Goal: Transaction & Acquisition: Purchase product/service

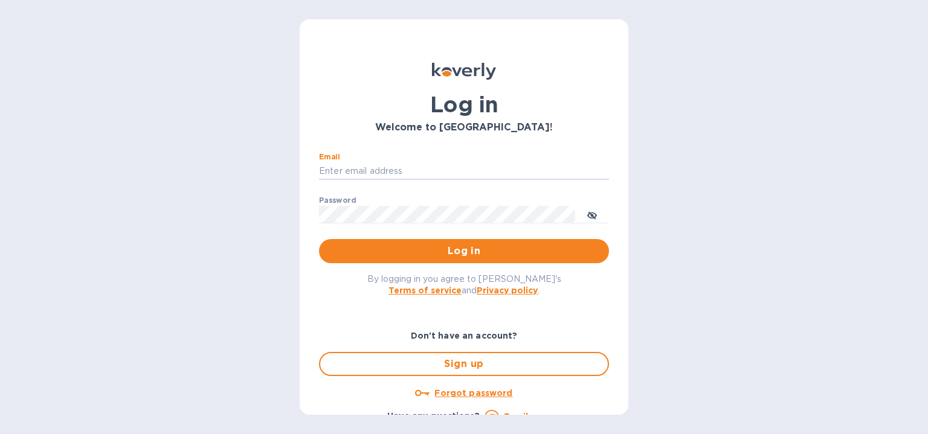
click at [471, 165] on input "Email" at bounding box center [464, 172] width 290 height 18
type input "[PERSON_NAME][EMAIL_ADDRESS][DOMAIN_NAME]"
click at [319, 239] on button "Log in" at bounding box center [464, 251] width 290 height 24
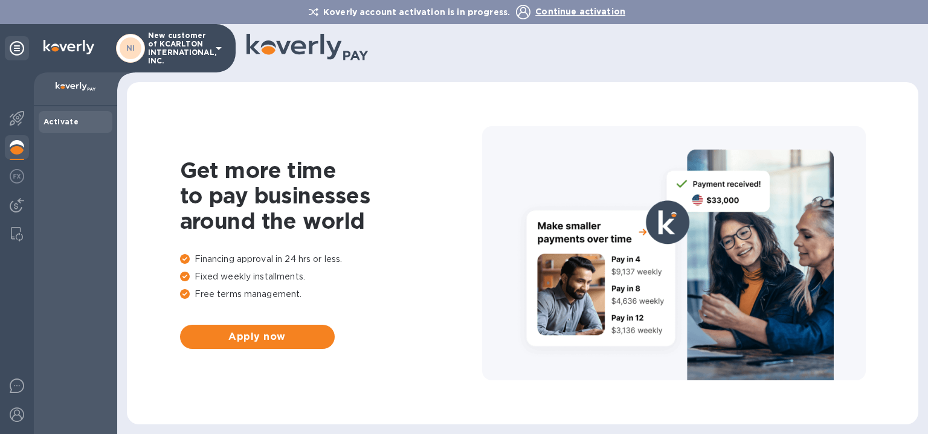
click at [21, 147] on img at bounding box center [17, 147] width 14 height 14
click at [191, 48] on p "New customer of KCARLTON INTERNATIONAL, INC." at bounding box center [178, 48] width 60 height 34
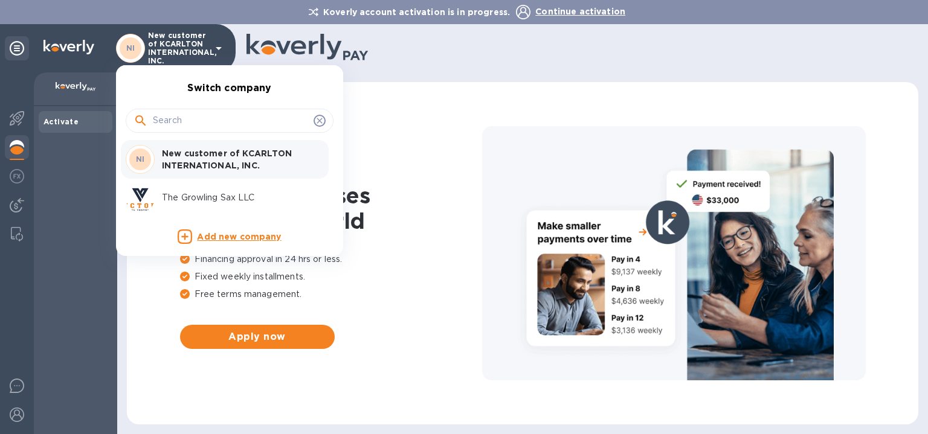
click at [201, 193] on p "The Growling Sax LLC" at bounding box center [238, 198] width 152 height 13
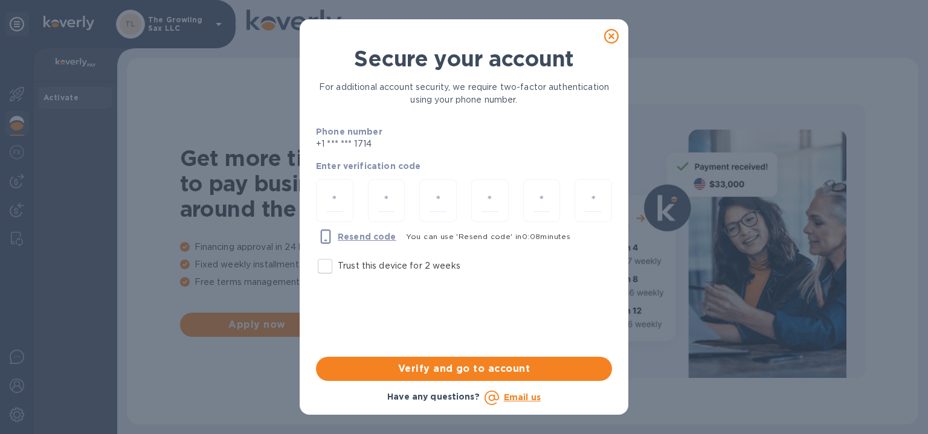
click at [324, 271] on input "Trust this device for 2 weeks" at bounding box center [324, 266] width 25 height 25
checkbox input "true"
click at [344, 204] on div at bounding box center [334, 200] width 37 height 43
type input "1"
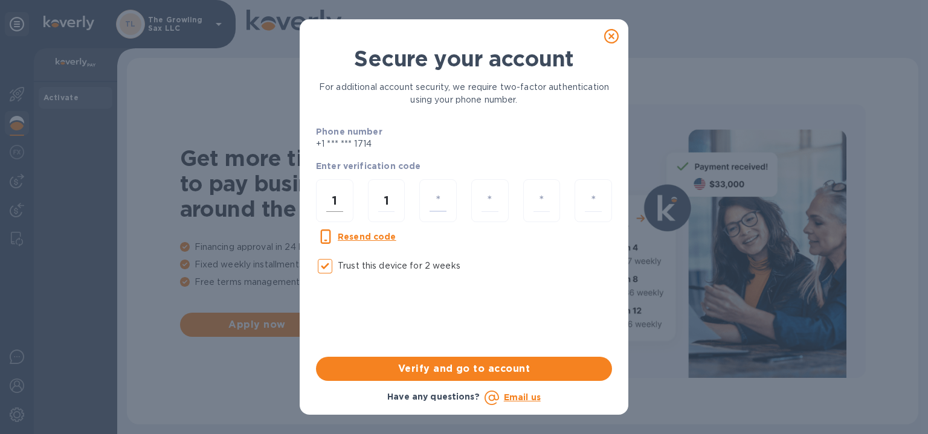
type input "3"
type input "0"
type input "3"
type input "0"
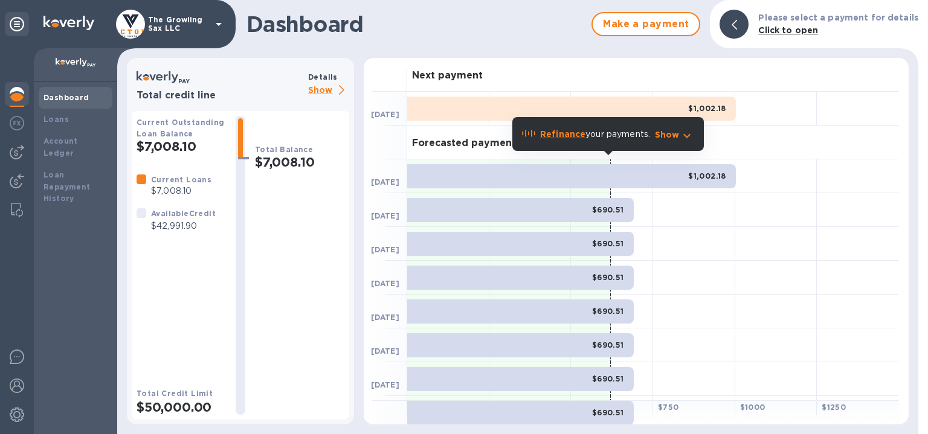
click at [592, 134] on p "Refinance your payments." at bounding box center [595, 134] width 110 height 13
click at [678, 134] on p "Show" at bounding box center [667, 135] width 25 height 12
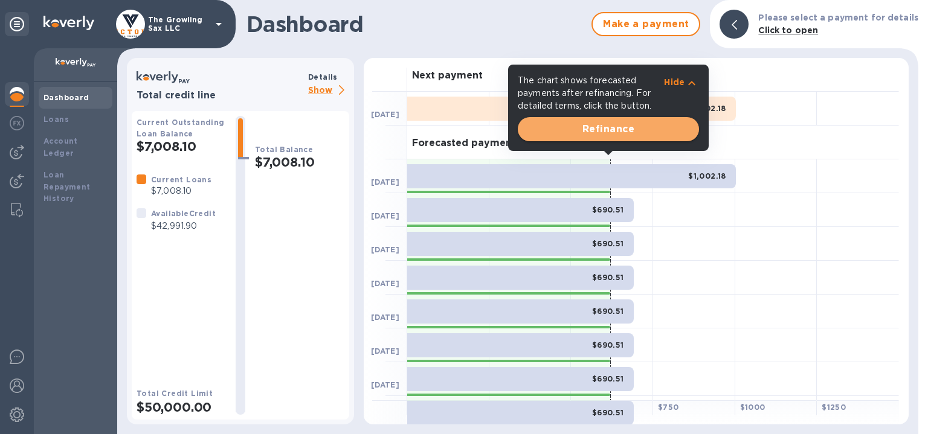
click at [616, 132] on span "Refinance" at bounding box center [608, 129] width 162 height 14
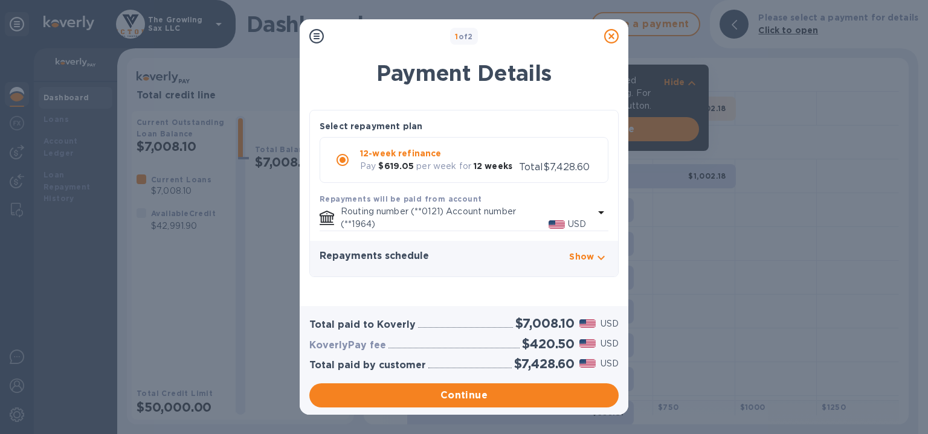
click at [625, 137] on div "Payment Details Select repayment plan 12-week refinance Pay $619.05 per week fo…" at bounding box center [464, 176] width 329 height 260
click at [611, 34] on icon at bounding box center [611, 36] width 14 height 14
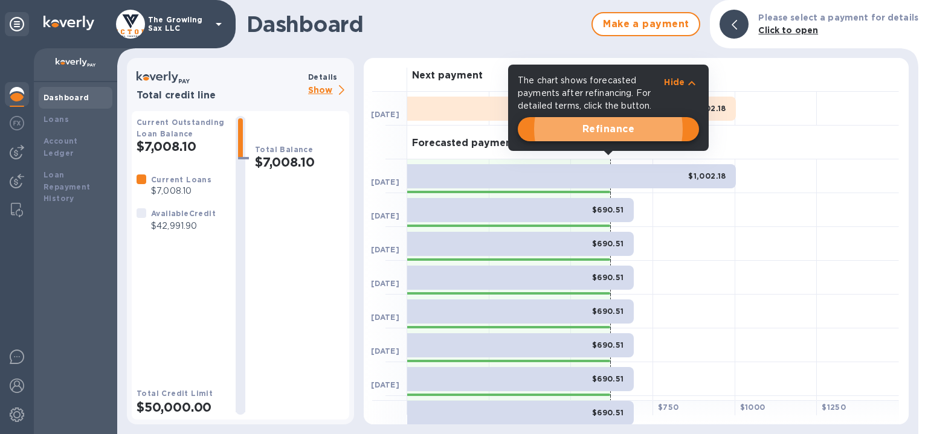
click at [681, 81] on p "Hide" at bounding box center [674, 82] width 21 height 12
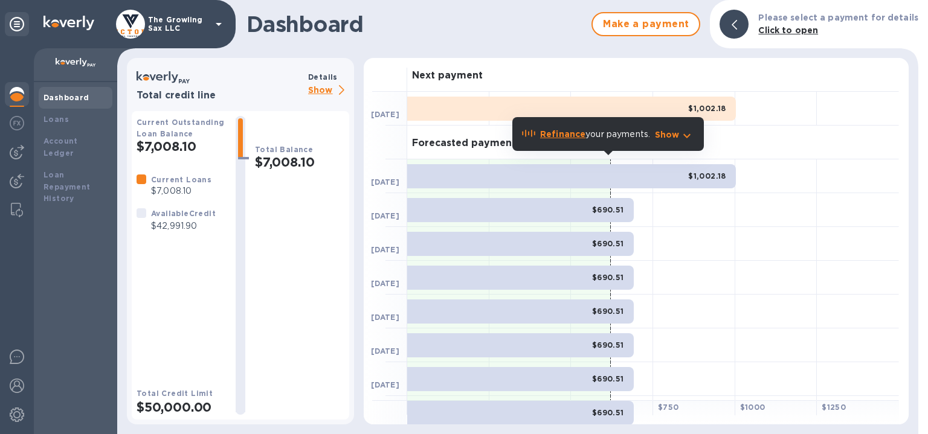
click at [179, 193] on p "$7,008.10" at bounding box center [181, 191] width 60 height 13
click at [292, 161] on h2 "$7,008.10" at bounding box center [299, 162] width 89 height 15
click at [674, 138] on p "Show" at bounding box center [667, 135] width 25 height 12
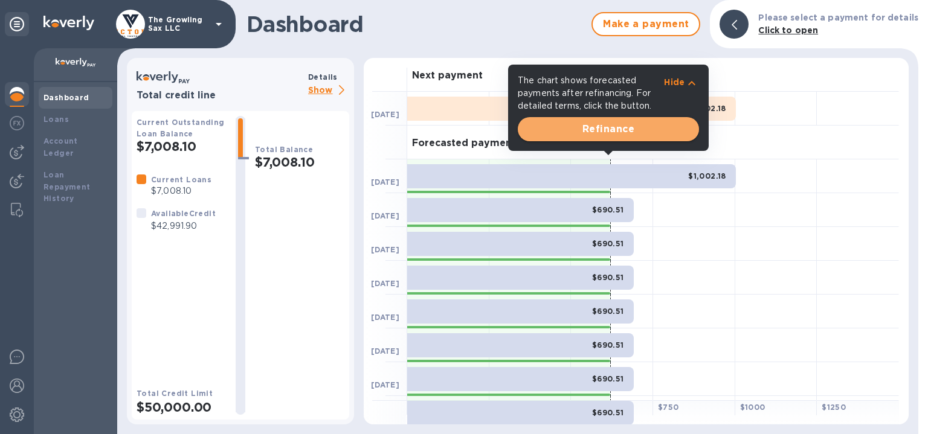
click at [626, 128] on span "Refinance" at bounding box center [608, 129] width 162 height 14
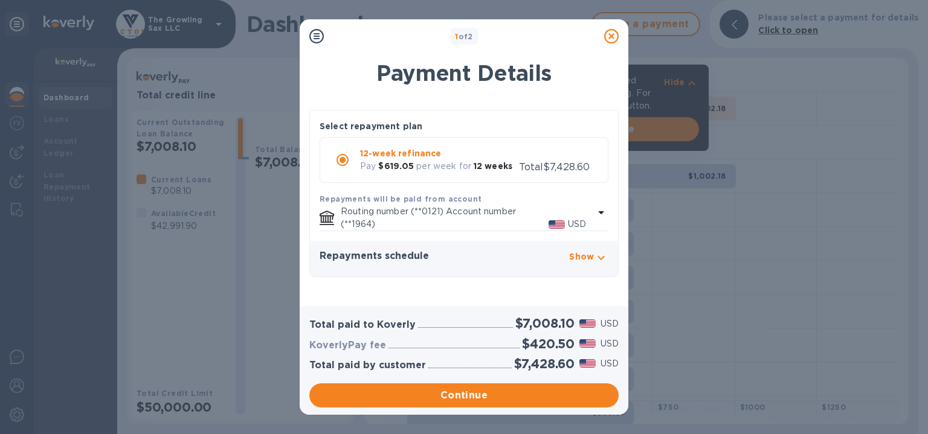
click at [614, 34] on icon at bounding box center [611, 36] width 14 height 14
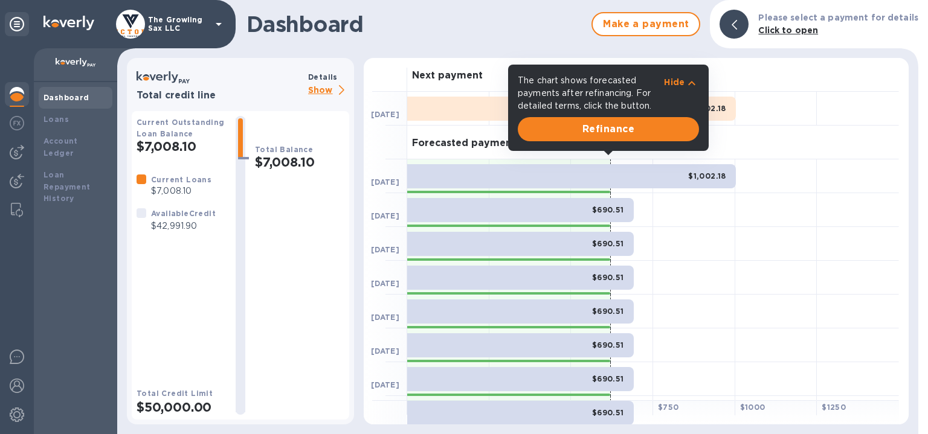
click at [680, 79] on p "Hide" at bounding box center [674, 82] width 21 height 12
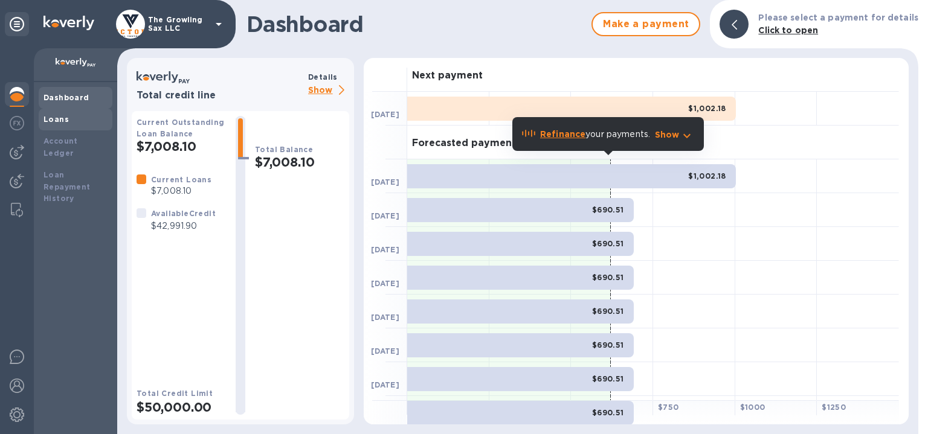
click at [69, 123] on div "Loans" at bounding box center [75, 120] width 64 height 12
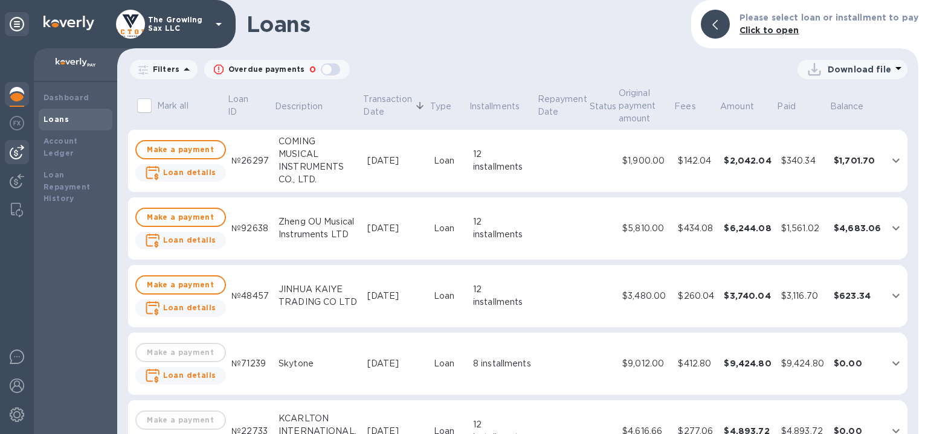
click at [19, 155] on img at bounding box center [17, 152] width 14 height 14
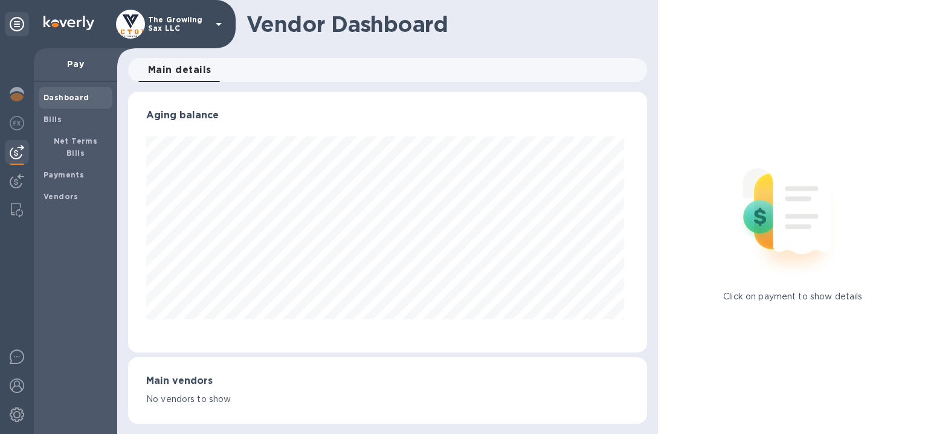
scroll to position [261, 514]
click at [55, 192] on b "Vendors" at bounding box center [60, 196] width 35 height 9
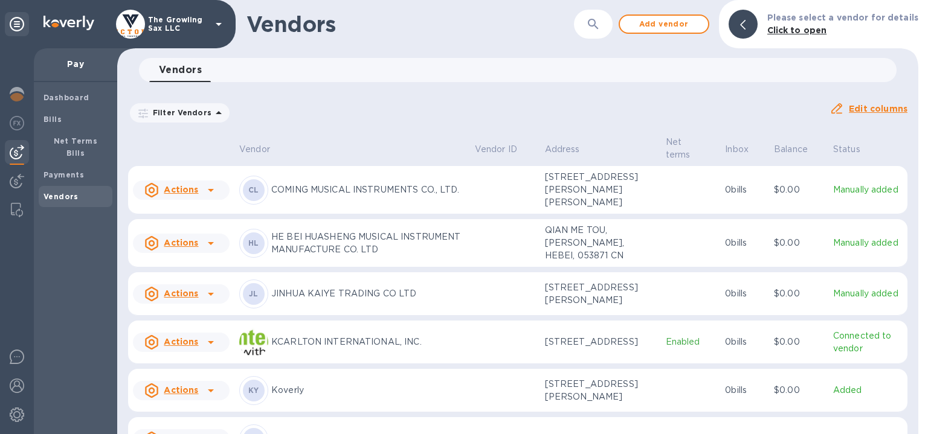
click at [213, 198] on icon at bounding box center [211, 190] width 14 height 14
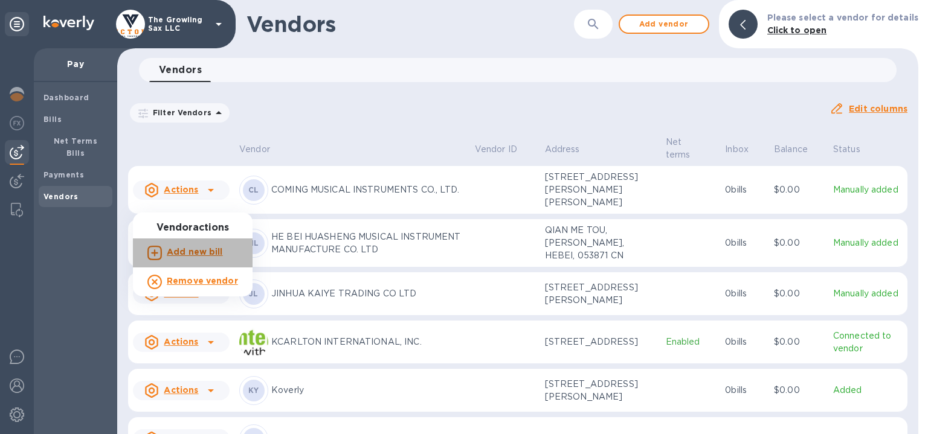
click at [205, 251] on b "Add new bill" at bounding box center [195, 252] width 56 height 10
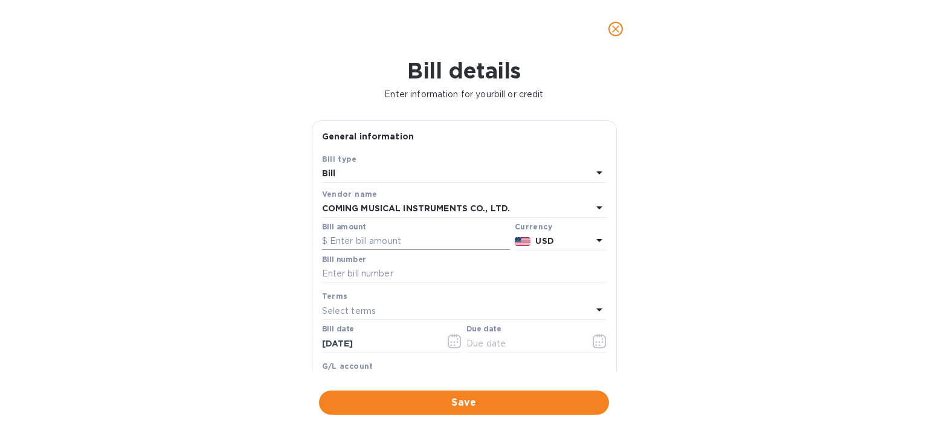
click at [385, 241] on input "text" at bounding box center [416, 242] width 188 height 18
paste input "1,911.39"
type input "1,911.39"
paste input "CMI25080801"
type input "CMI25080801"
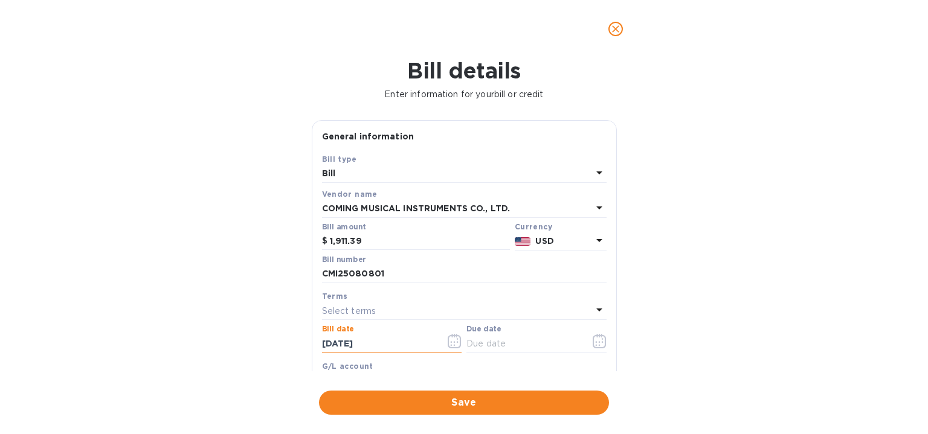
click at [520, 304] on div "Select terms" at bounding box center [457, 311] width 270 height 17
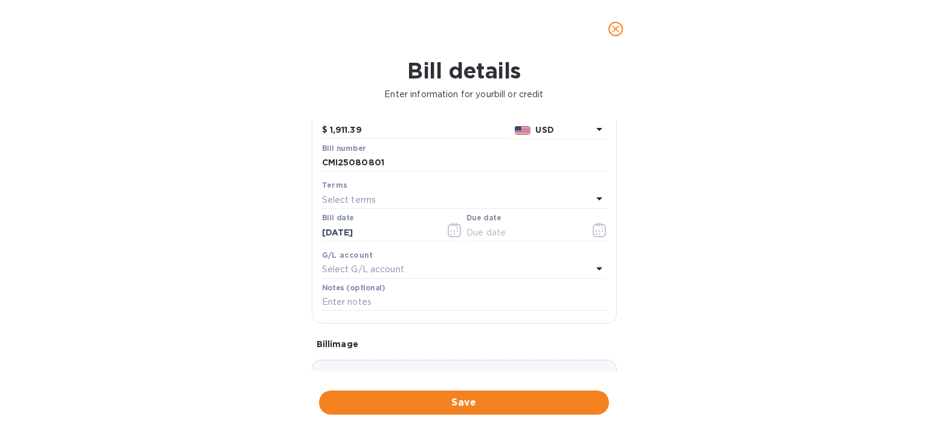
scroll to position [112, 0]
click at [596, 198] on icon at bounding box center [599, 197] width 6 height 3
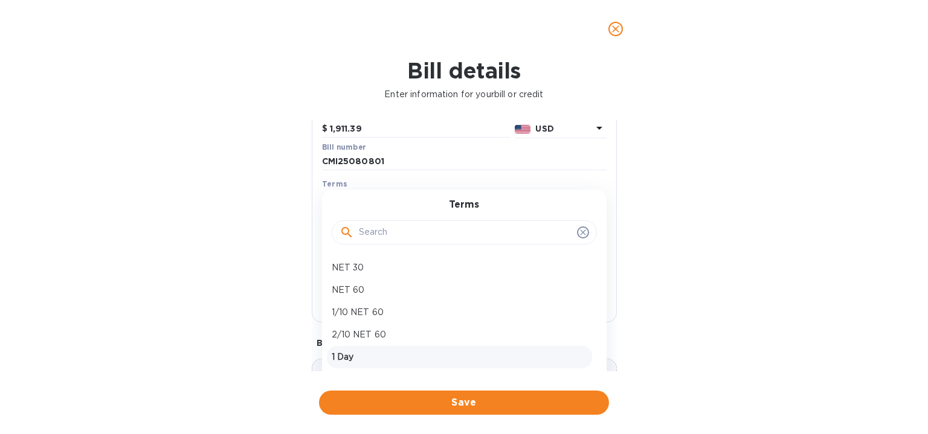
click at [362, 358] on p "1 Day" at bounding box center [460, 357] width 256 height 13
type input "[DATE]"
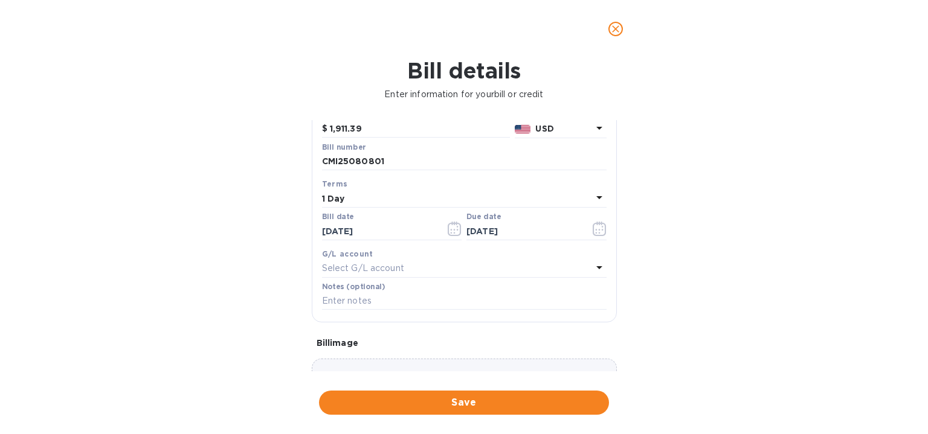
click at [692, 174] on div "Bill details Enter information for your bill or credit General information Save…" at bounding box center [464, 246] width 928 height 376
click at [501, 304] on input "text" at bounding box center [464, 301] width 285 height 18
type input "Deposit for production"
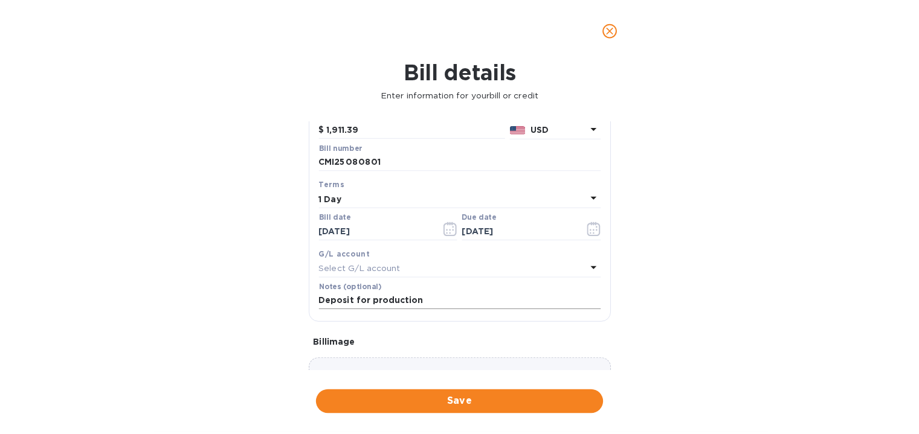
scroll to position [188, 0]
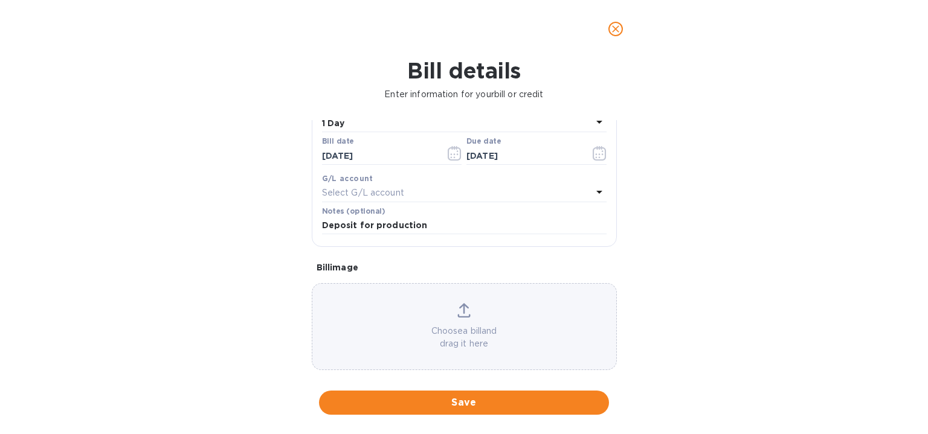
click at [468, 315] on div "Choose a bill and drag it here" at bounding box center [464, 326] width 304 height 47
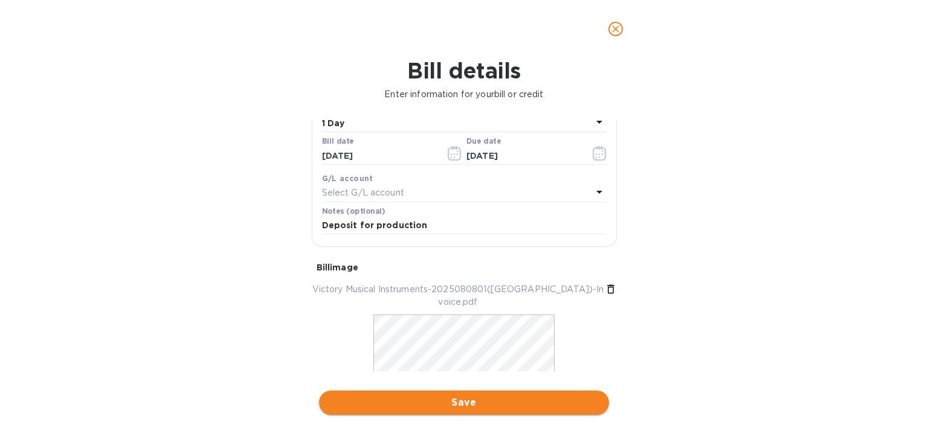
click at [481, 403] on span "Save" at bounding box center [464, 403] width 271 height 14
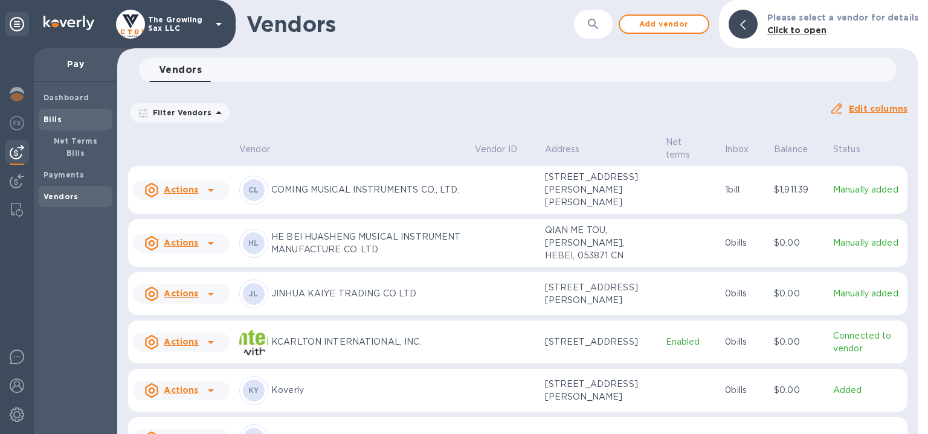
click at [69, 111] on div "Bills" at bounding box center [76, 120] width 74 height 22
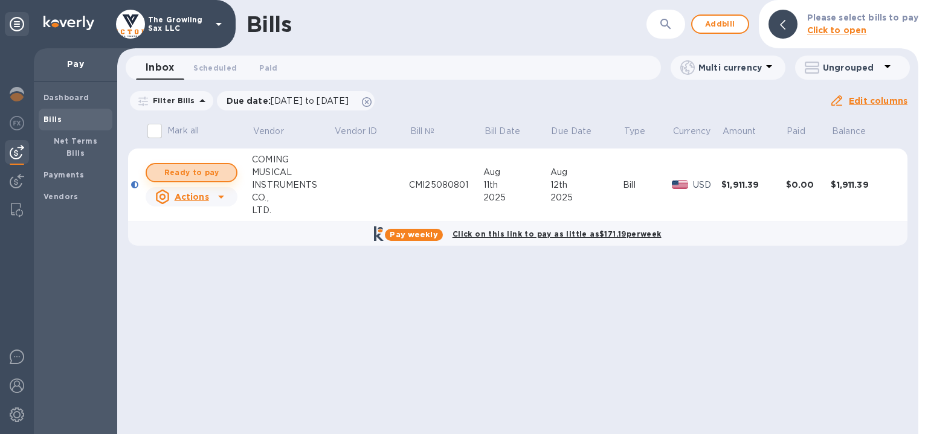
click at [201, 175] on span "Ready to pay" at bounding box center [191, 173] width 70 height 14
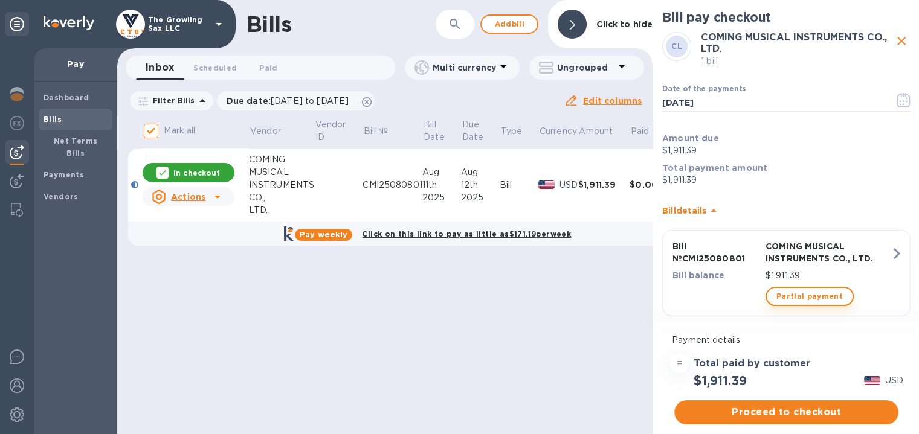
click at [819, 297] on span "Partial payment" at bounding box center [809, 296] width 66 height 14
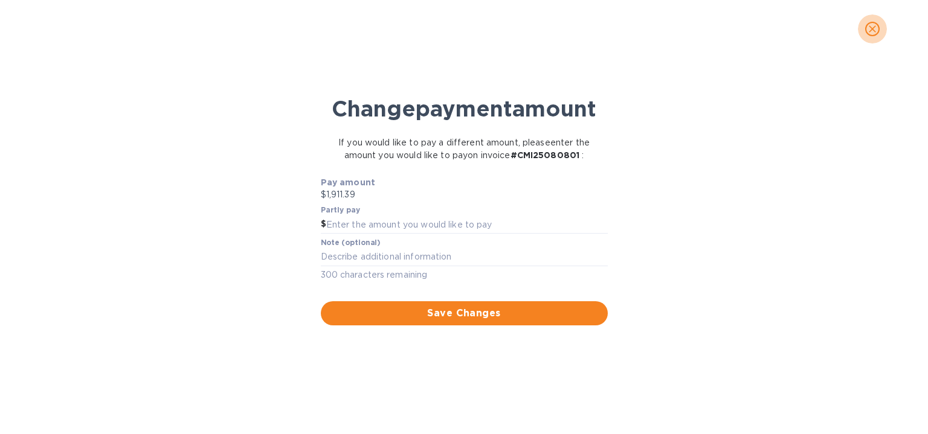
click at [873, 24] on icon "close" at bounding box center [872, 29] width 12 height 12
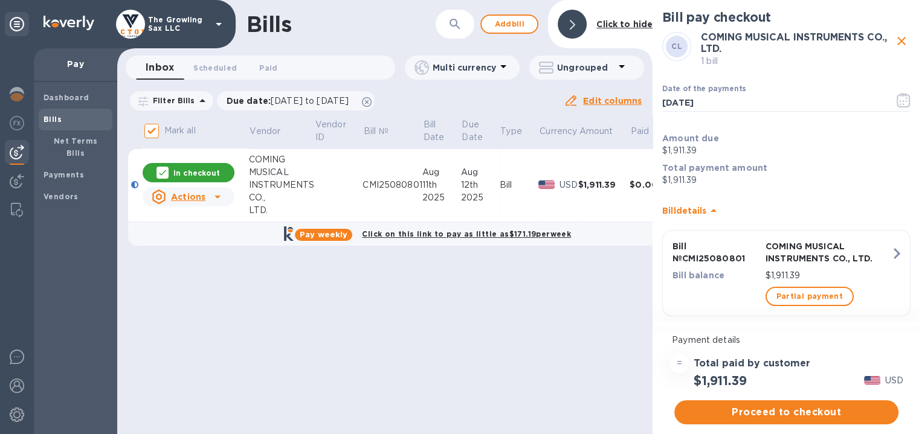
click at [443, 232] on b "Click on this link to pay as little as $171.19 per week" at bounding box center [466, 234] width 209 height 9
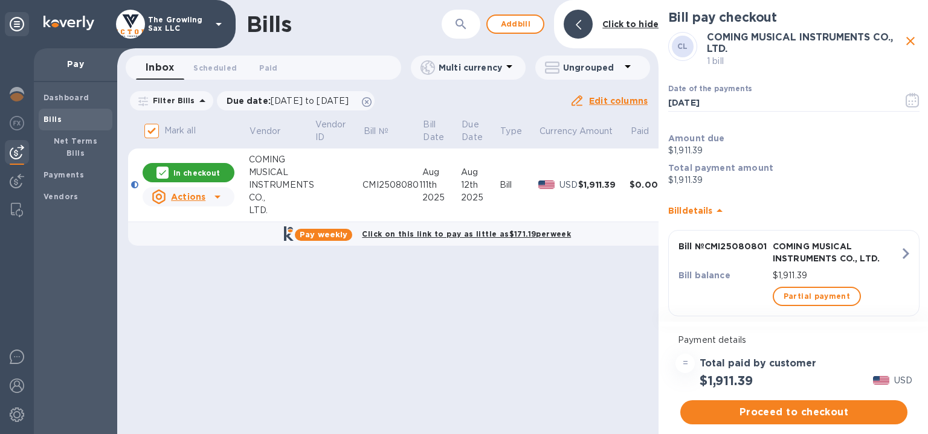
checkbox input "true"
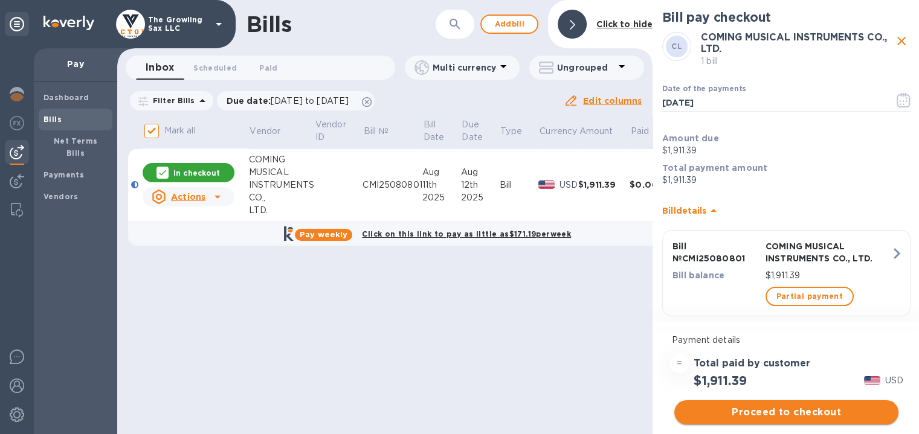
click at [813, 412] on span "Proceed to checkout" at bounding box center [786, 412] width 205 height 14
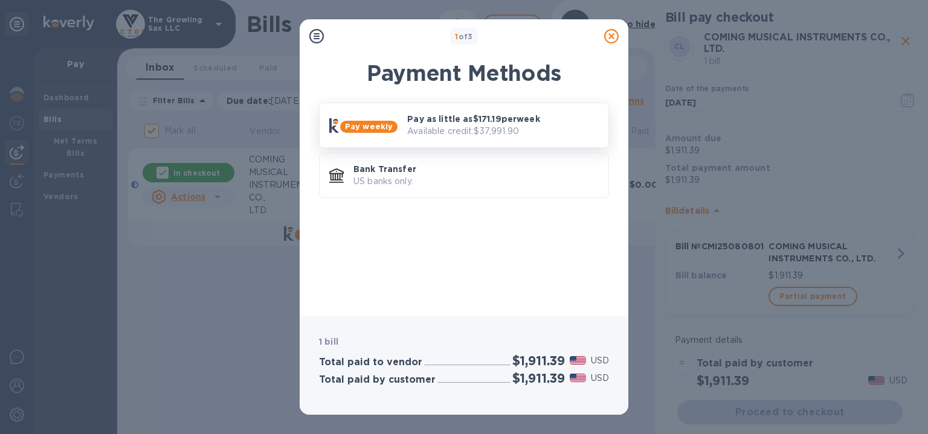
click at [515, 124] on p "Pay as little as $171.19 per week" at bounding box center [503, 119] width 192 height 12
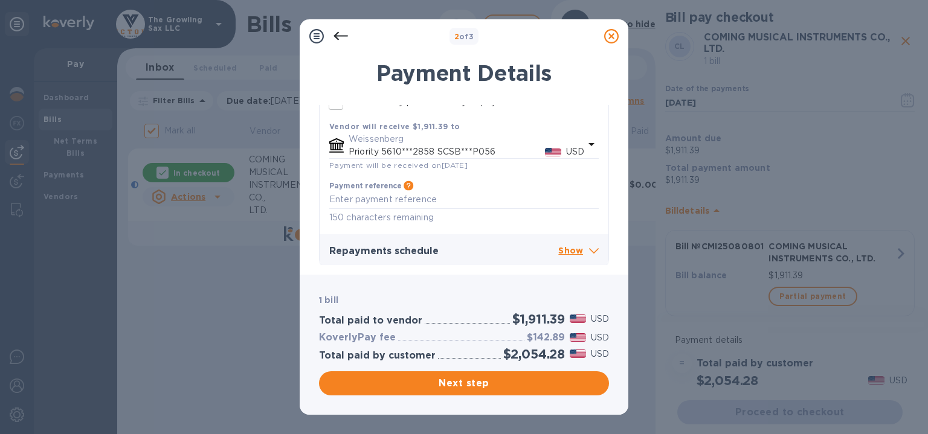
scroll to position [327, 0]
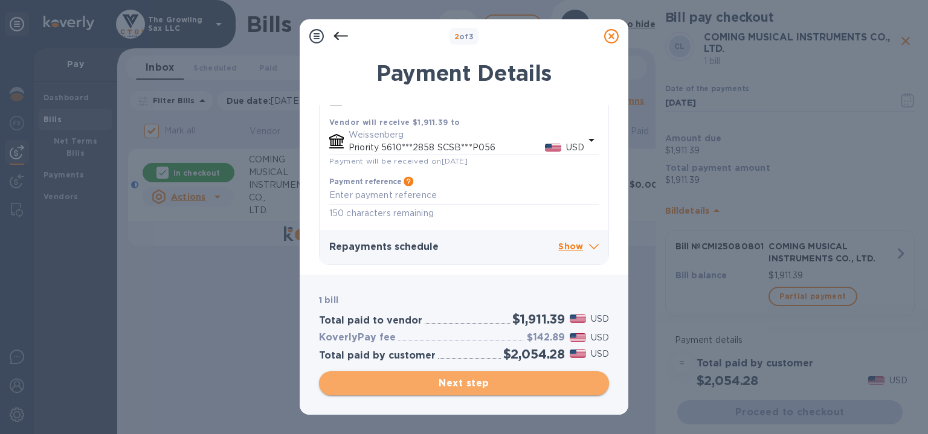
click at [464, 381] on span "Next step" at bounding box center [464, 383] width 271 height 14
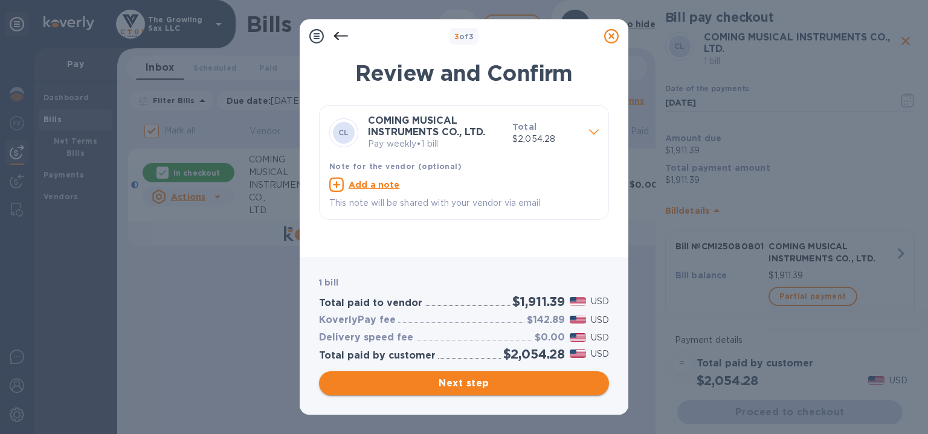
click at [464, 381] on span "Next step" at bounding box center [464, 383] width 271 height 14
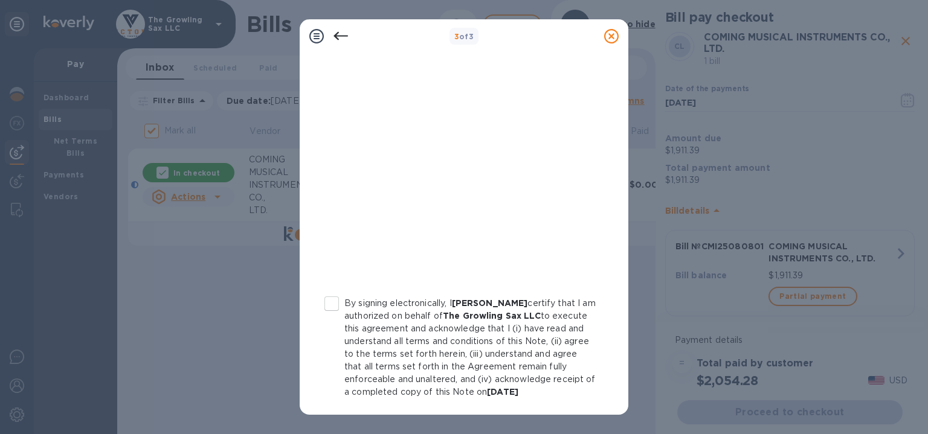
scroll to position [253, 0]
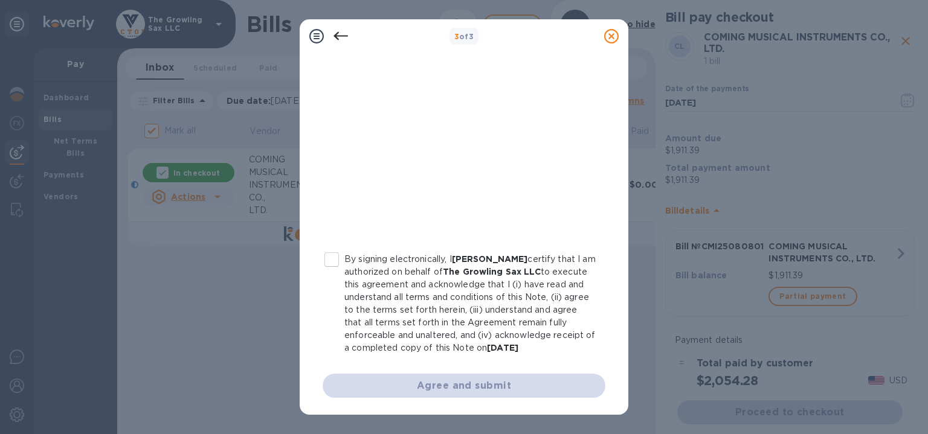
click at [337, 247] on input "By signing electronically, I [PERSON_NAME] certify that I am authorized on beha…" at bounding box center [331, 259] width 25 height 25
checkbox input "true"
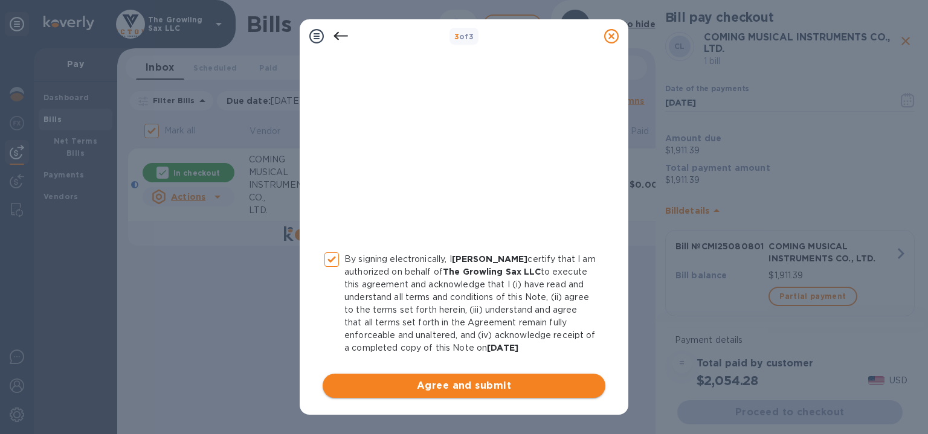
click at [418, 386] on span "Agree and submit" at bounding box center [463, 386] width 263 height 14
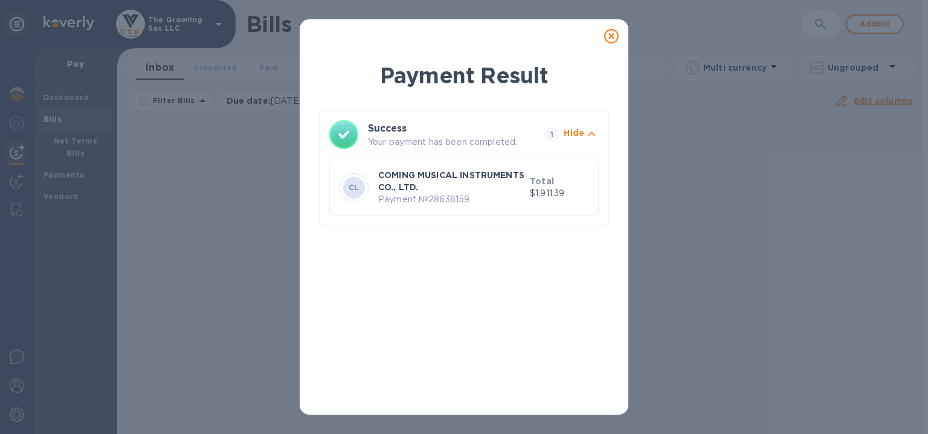
click at [172, 236] on div "Payment Result Success Your payment has been completed. 1 Hide CL COMING MUSICA…" at bounding box center [464, 217] width 928 height 434
click at [610, 34] on icon at bounding box center [611, 36] width 14 height 14
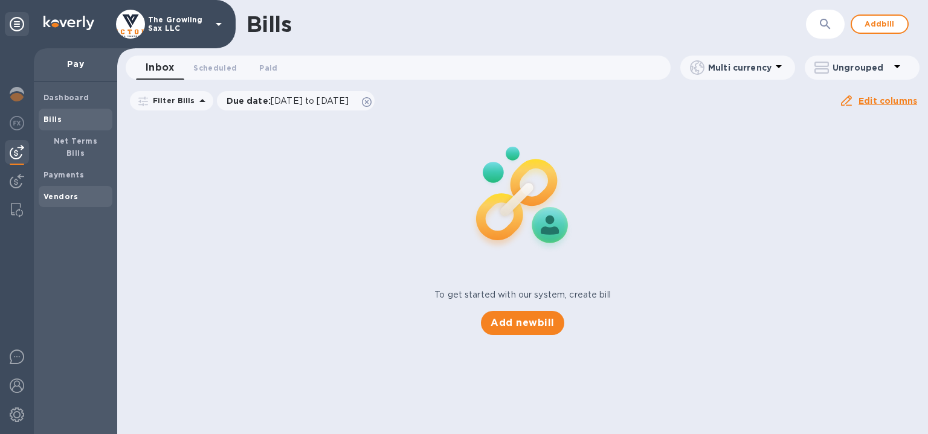
click at [65, 191] on span "Vendors" at bounding box center [60, 197] width 35 height 12
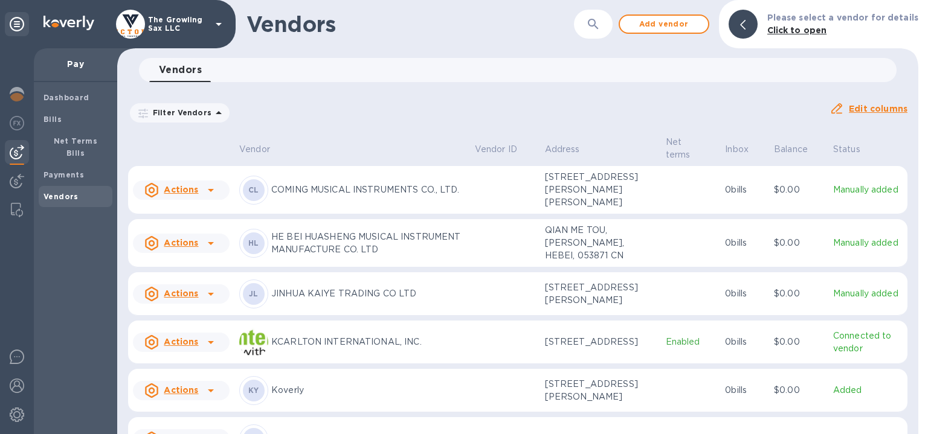
click at [210, 301] on icon at bounding box center [211, 294] width 14 height 14
click at [205, 376] on b "Add new bill" at bounding box center [195, 380] width 56 height 10
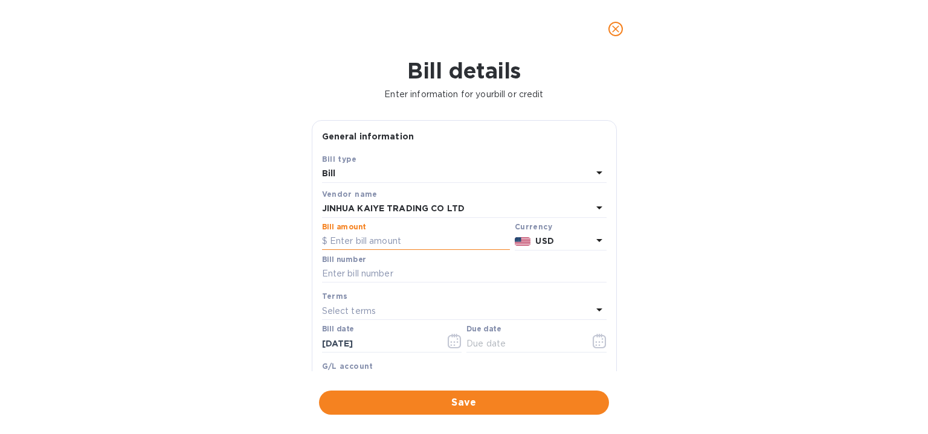
click at [425, 236] on input "text" at bounding box center [416, 242] width 188 height 18
type input "9,124"
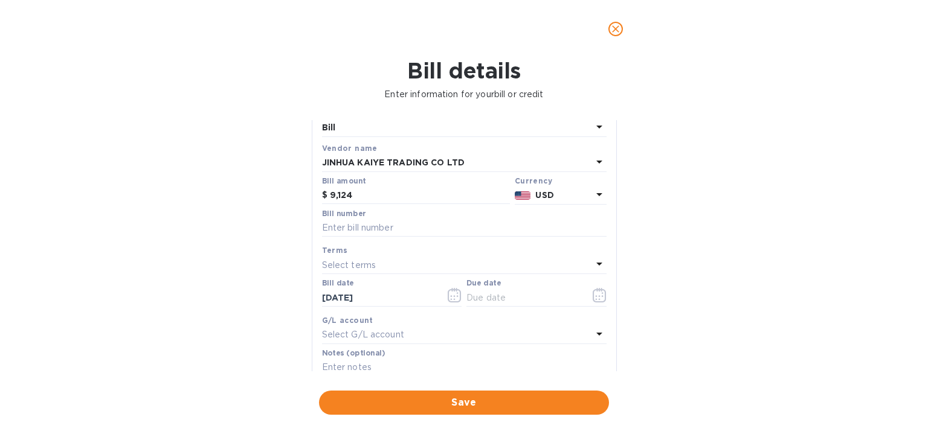
scroll to position [47, 0]
click at [597, 262] on icon at bounding box center [599, 263] width 14 height 14
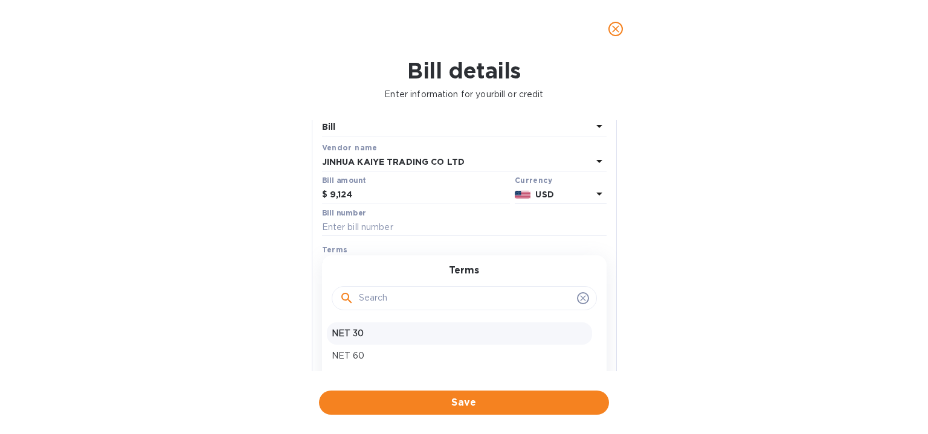
click at [353, 337] on p "NET 30" at bounding box center [460, 333] width 256 height 13
type input "[DATE]"
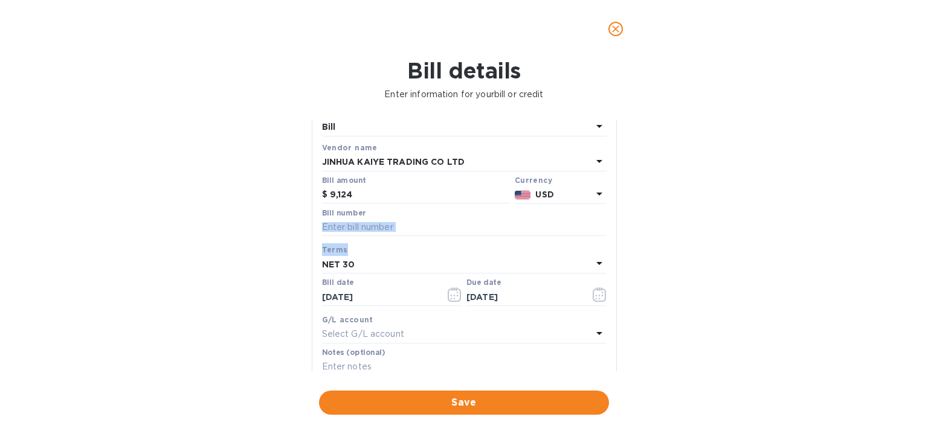
drag, startPoint x: 611, startPoint y: 233, endPoint x: 611, endPoint y: 245, distance: 12.7
click at [611, 245] on div "Save Bill type Bill Vendor name JINHUA KAIYE TRADING CO LTD Bill amount $ 9,124…" at bounding box center [464, 247] width 304 height 282
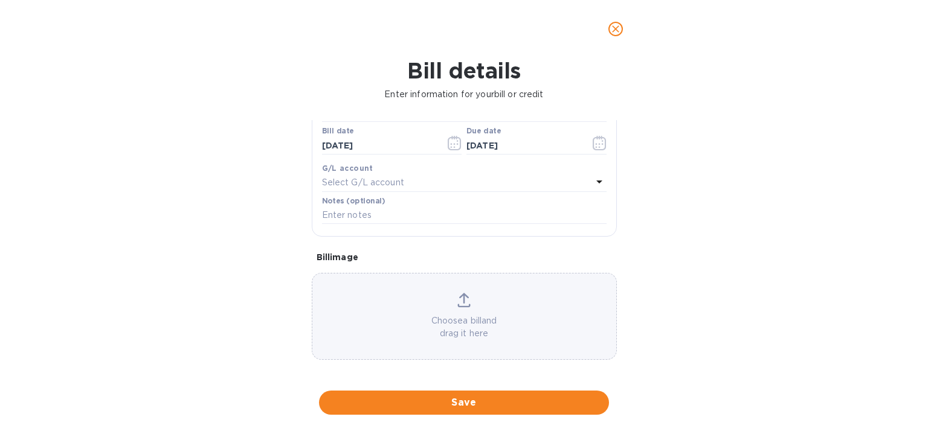
scroll to position [202, 0]
click at [469, 297] on div "Choose a bill and drag it here" at bounding box center [464, 313] width 304 height 47
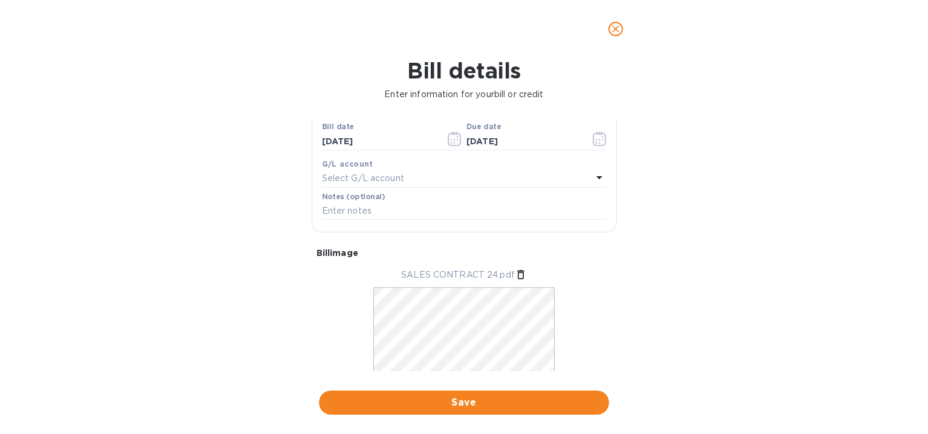
scroll to position [239, 0]
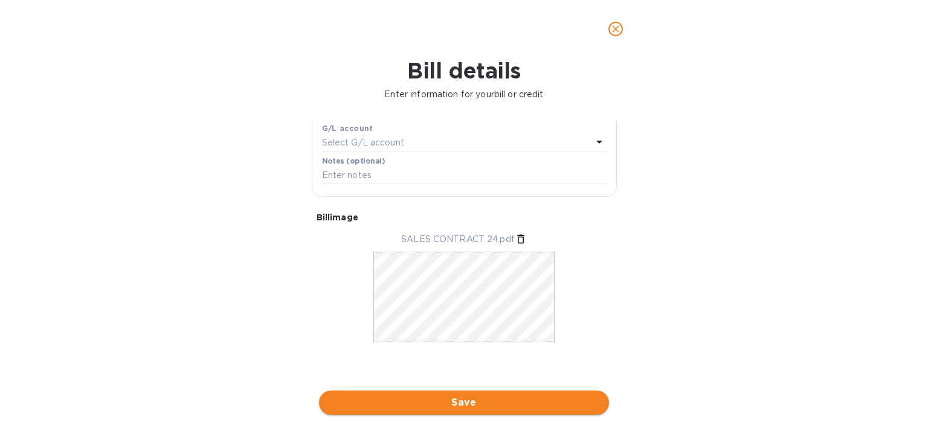
click at [478, 403] on span "Save" at bounding box center [464, 403] width 271 height 14
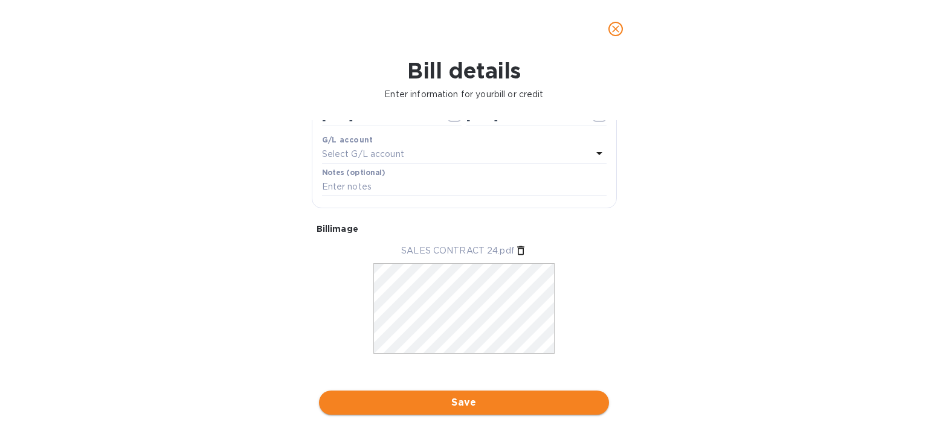
scroll to position [251, 0]
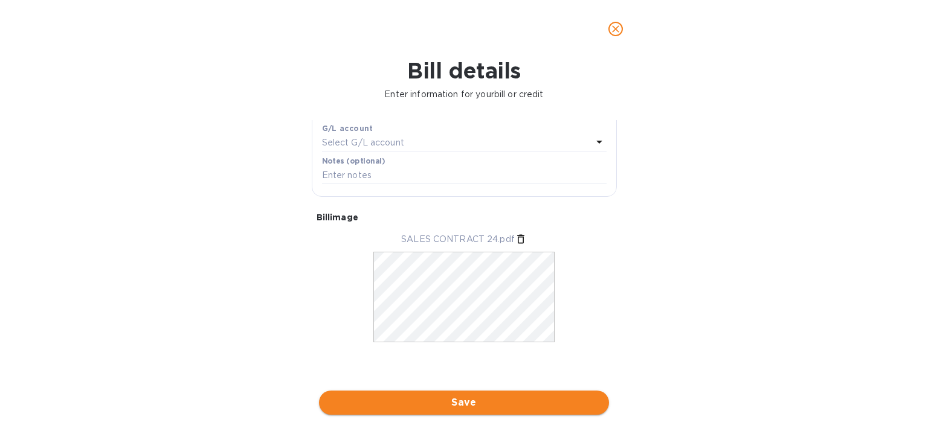
click at [478, 403] on span "Save" at bounding box center [464, 403] width 271 height 14
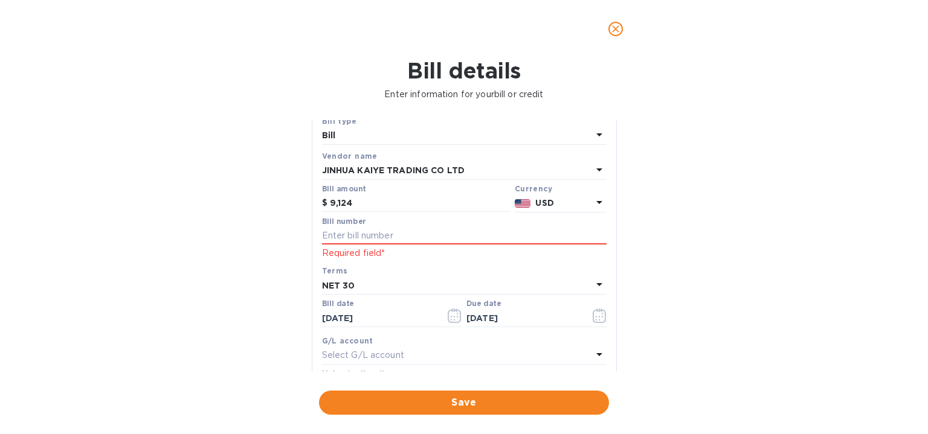
scroll to position [0, 0]
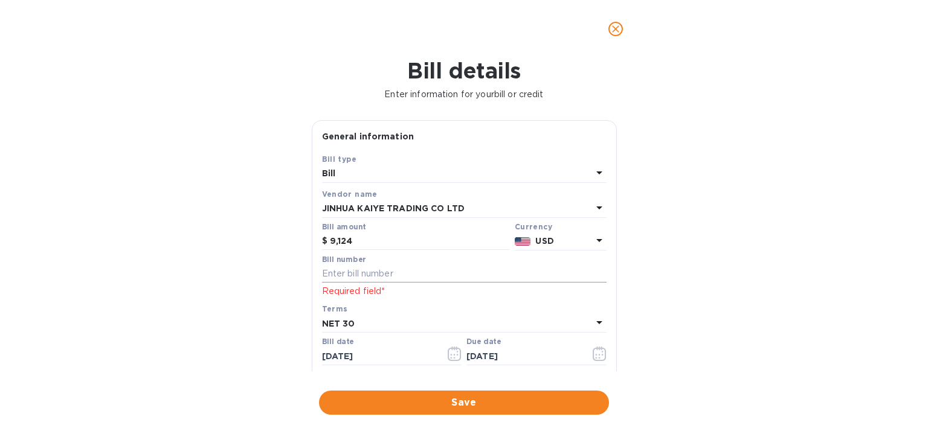
click at [400, 271] on input "text" at bounding box center [464, 274] width 285 height 18
paste input "CONTRACT NO: PO# 110、PO#113"
type input "CONTRACT NO: PO# 110、PO#113"
click at [684, 277] on div "Bill details Enter information for your bill or credit General information Save…" at bounding box center [464, 246] width 928 height 376
click at [470, 401] on span "Save" at bounding box center [464, 403] width 271 height 14
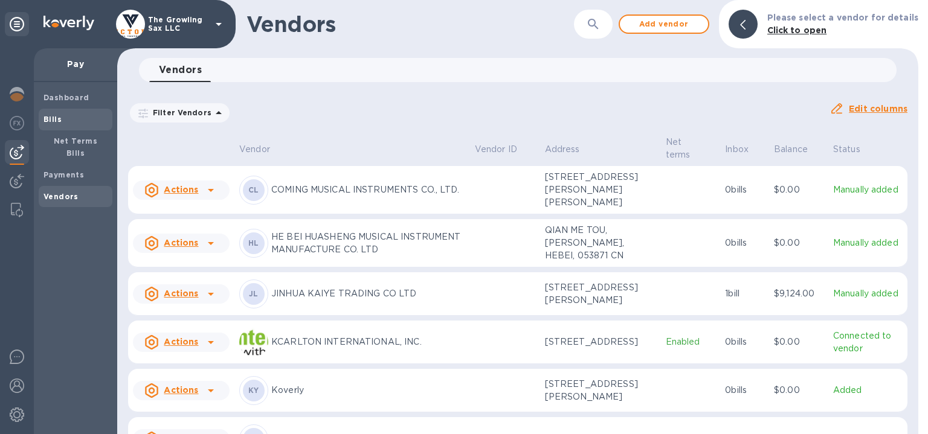
click at [69, 114] on span "Bills" at bounding box center [75, 120] width 64 height 12
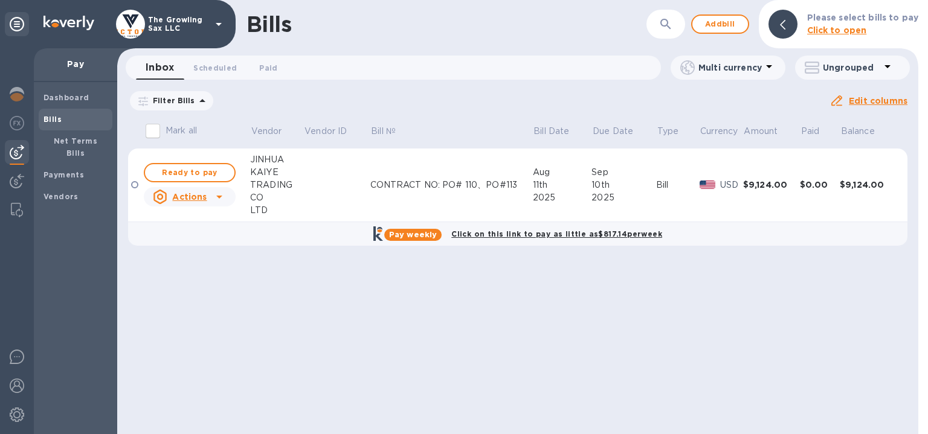
click at [486, 237] on b "Click on this link to pay as little as $817.14 per week" at bounding box center [556, 234] width 211 height 9
checkbox input "true"
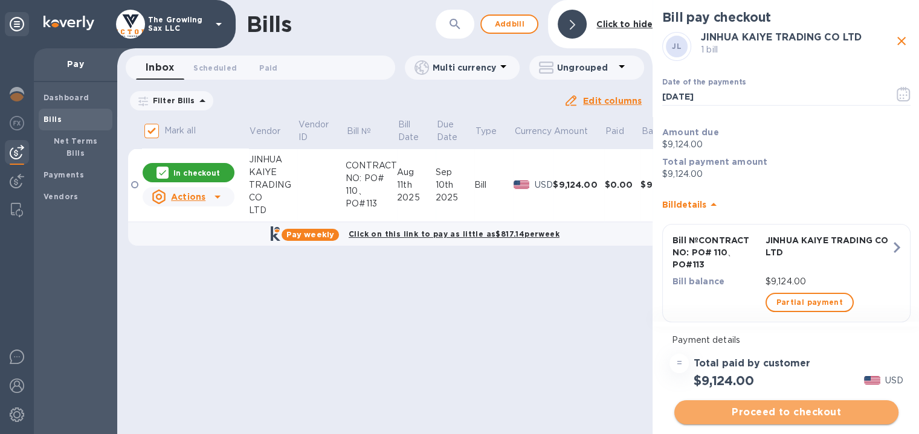
click at [756, 409] on span "Proceed to checkout" at bounding box center [786, 412] width 205 height 14
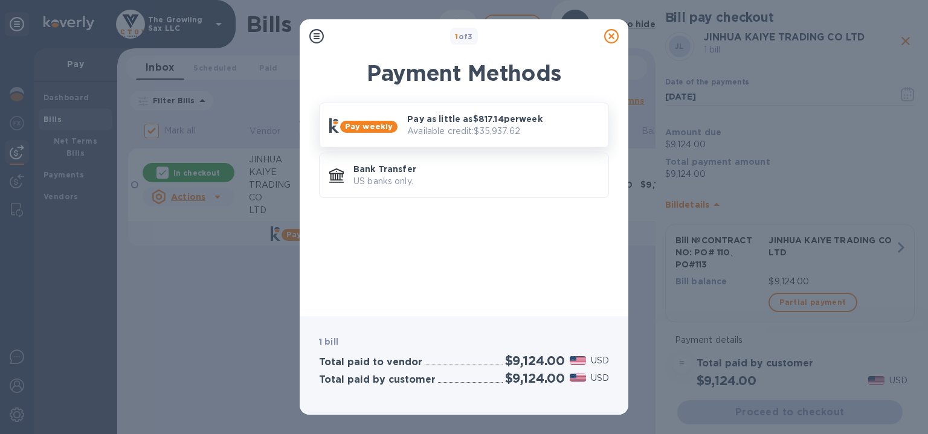
click at [496, 122] on p "Pay as little as $817.14 per week" at bounding box center [503, 119] width 192 height 12
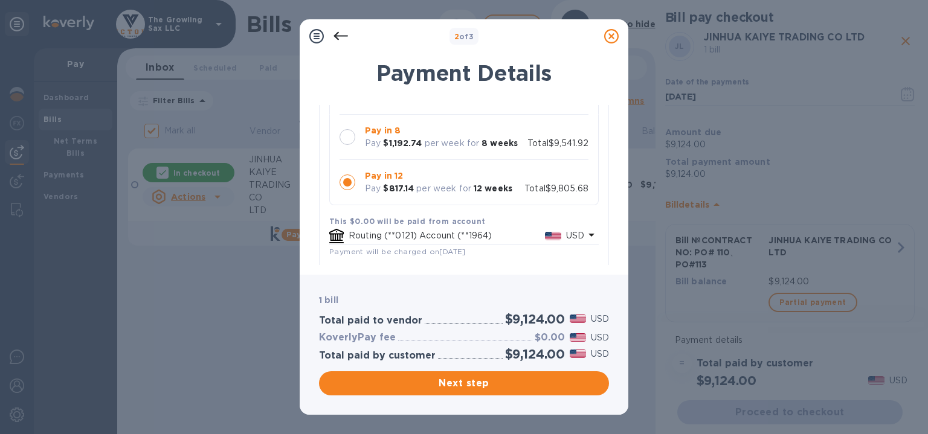
scroll to position [149, 0]
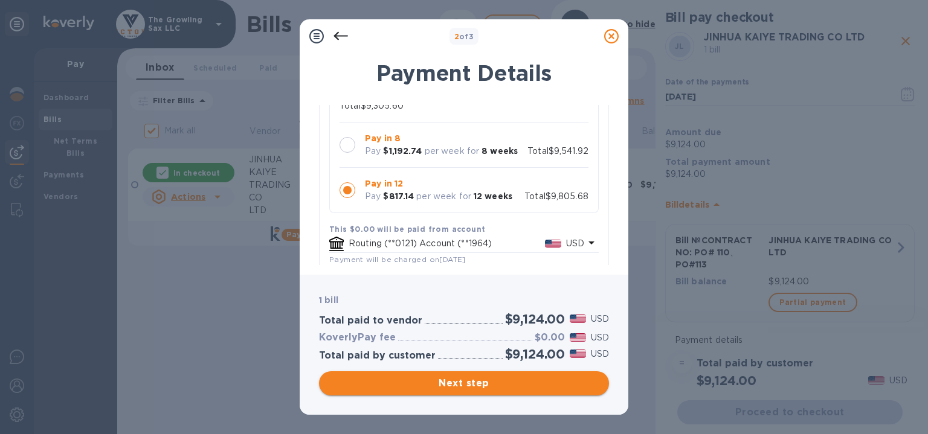
click at [452, 387] on span "Next step" at bounding box center [464, 383] width 271 height 14
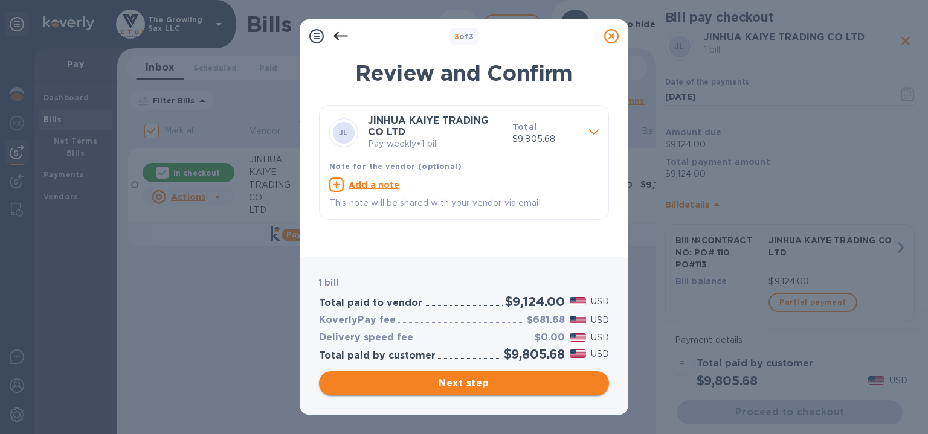
click at [466, 379] on span "Next step" at bounding box center [464, 383] width 271 height 14
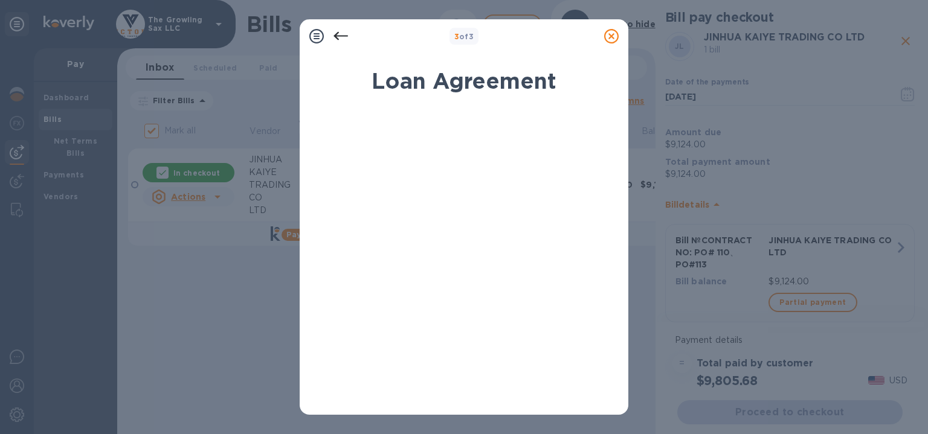
scroll to position [253, 0]
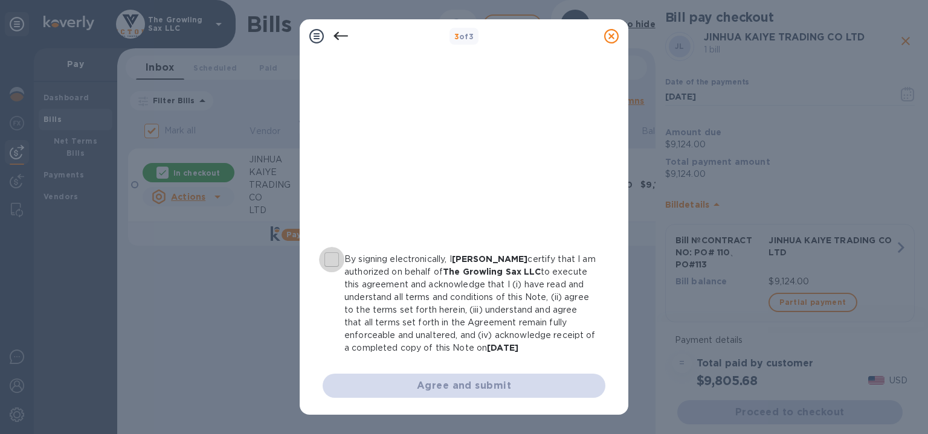
click at [335, 247] on input "By signing electronically, I [PERSON_NAME] certify that I am authorized on beha…" at bounding box center [331, 259] width 25 height 25
checkbox input "true"
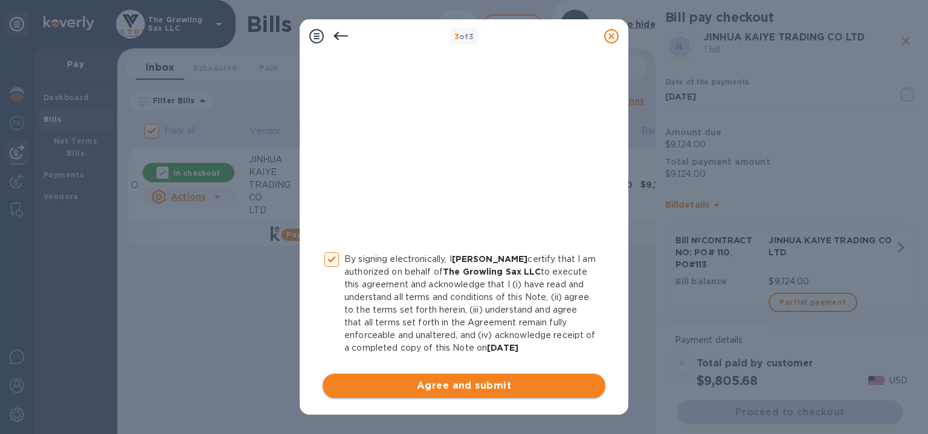
click at [488, 388] on span "Agree and submit" at bounding box center [463, 386] width 263 height 14
